Goal: Task Accomplishment & Management: Complete application form

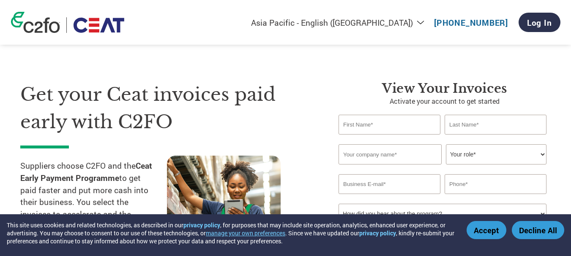
select select "en-IN"
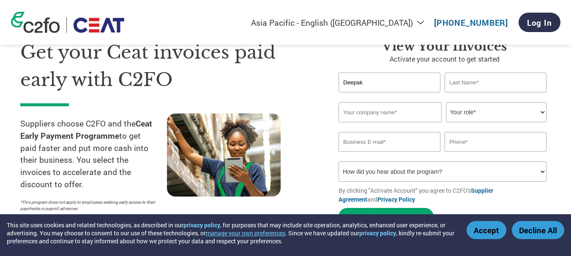
type input "Deepak"
type input "[GEOGRAPHIC_DATA]"
click at [376, 110] on input "text" at bounding box center [389, 112] width 103 height 20
paste input "IMPERIUM ENGINEERING PVT. LTD."
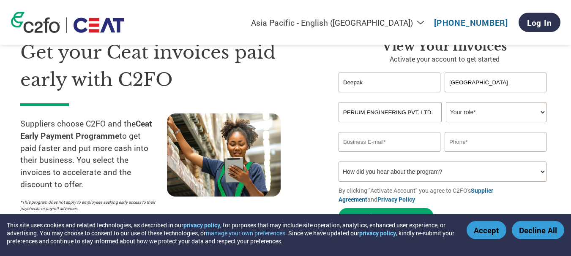
type input "IMPERIUM ENGINEERING PVT. LTD."
click at [500, 111] on select "Your role* CFO Controller Credit Manager Finance Director Treasurer CEO Preside…" at bounding box center [496, 112] width 101 height 20
select select "CEO"
click at [446, 102] on select "Your role* CFO Controller Credit Manager Finance Director Treasurer CEO Preside…" at bounding box center [496, 112] width 101 height 20
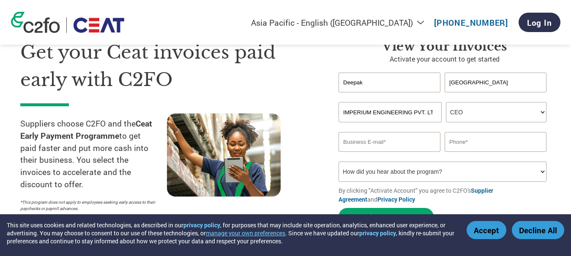
click at [382, 143] on input "email" at bounding box center [389, 142] width 102 height 20
paste input "[EMAIL_ADDRESS][DOMAIN_NAME]"
type input "[EMAIL_ADDRESS][DOMAIN_NAME]"
click at [480, 138] on input "text" at bounding box center [496, 142] width 102 height 20
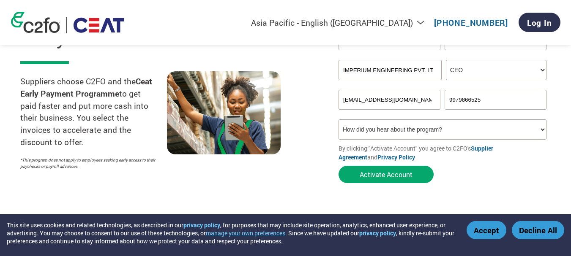
type input "9979866525"
click at [396, 132] on select "How did you hear about the program? Received a letter Email Social Media Online…" at bounding box center [442, 130] width 208 height 20
select select "Email"
click at [338, 120] on select "How did you hear about the program? Received a letter Email Social Media Online…" at bounding box center [442, 130] width 208 height 20
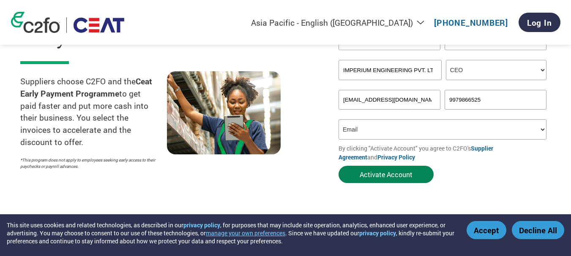
click at [379, 175] on button "Activate Account" at bounding box center [385, 174] width 95 height 17
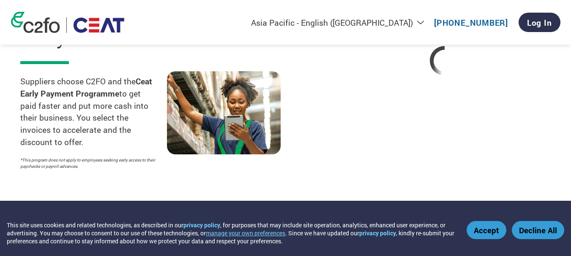
select select "en-IN"
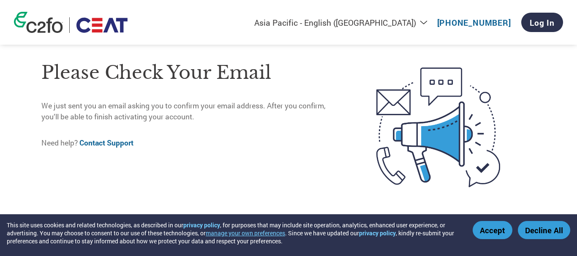
click at [487, 233] on button "Accept" at bounding box center [493, 230] width 40 height 18
click at [492, 227] on button "Accept" at bounding box center [493, 230] width 40 height 18
click at [496, 230] on button "Accept" at bounding box center [493, 230] width 40 height 18
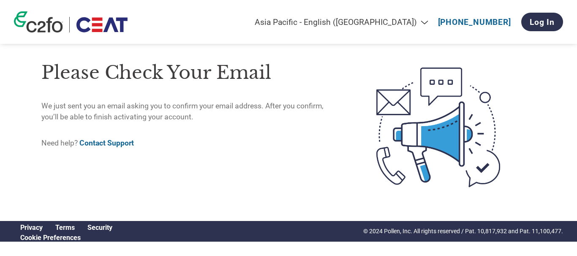
select select "en-IN"
